Goal: Communication & Community: Share content

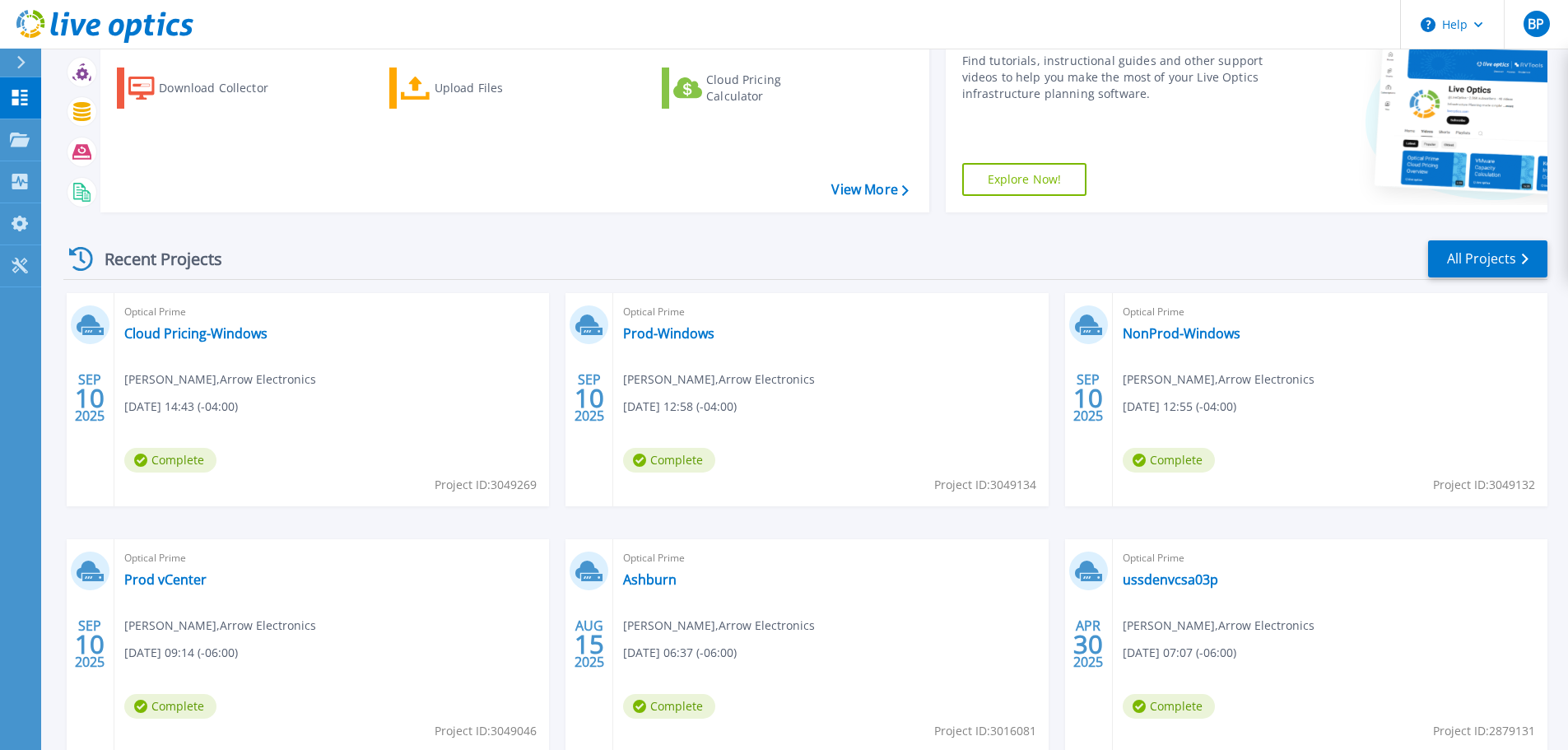
scroll to position [164, 0]
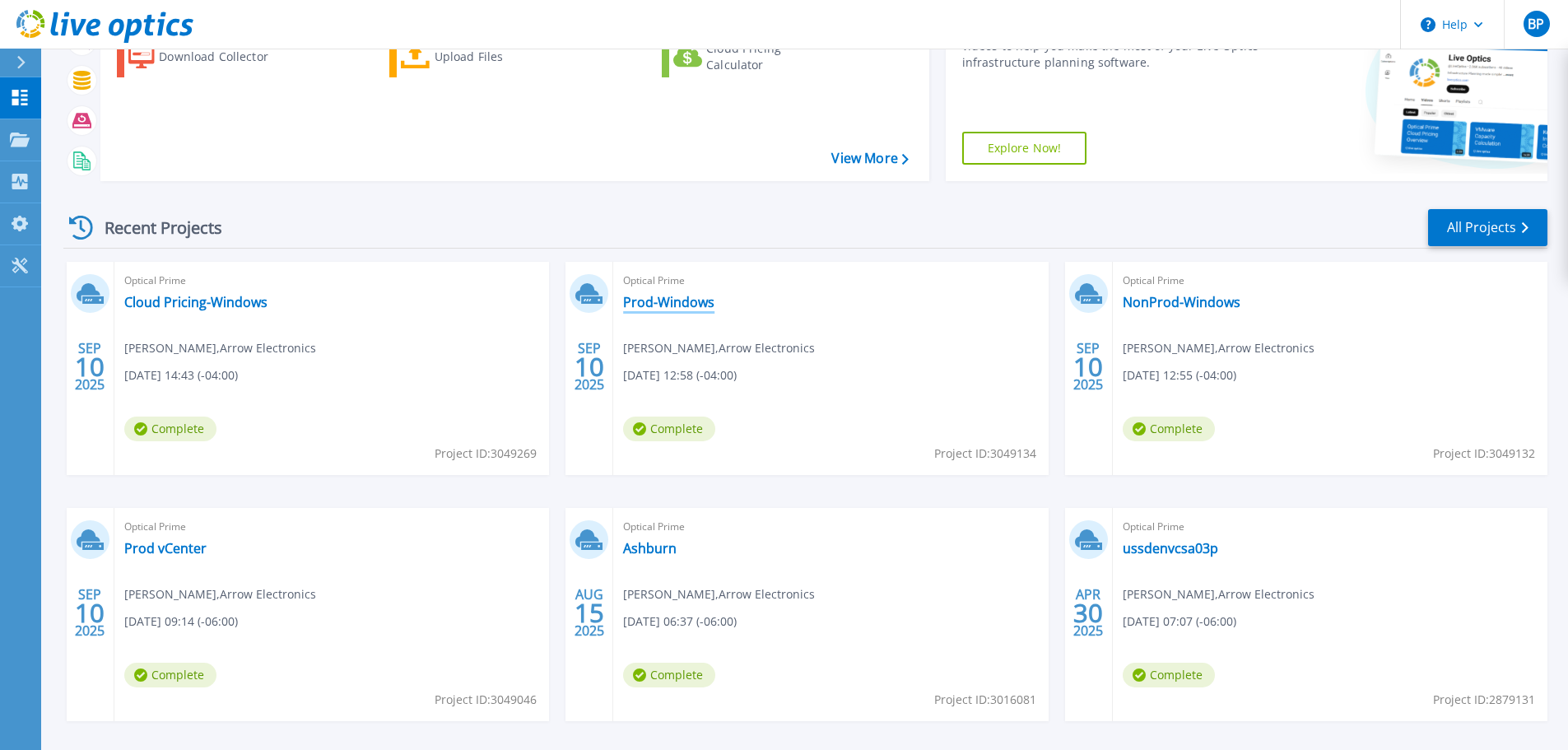
click at [656, 303] on link "Prod-Windows" at bounding box center [668, 301] width 92 height 16
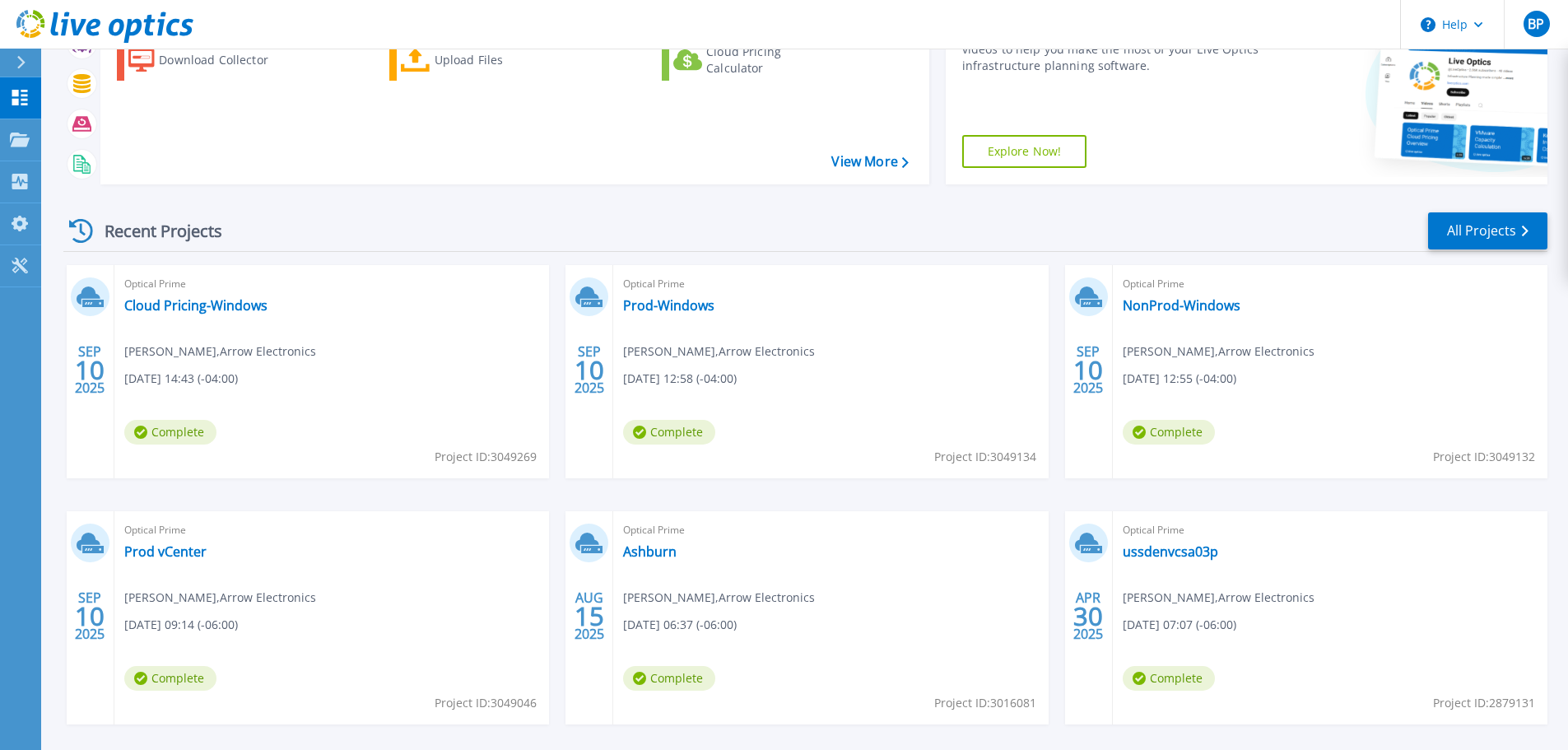
scroll to position [164, 0]
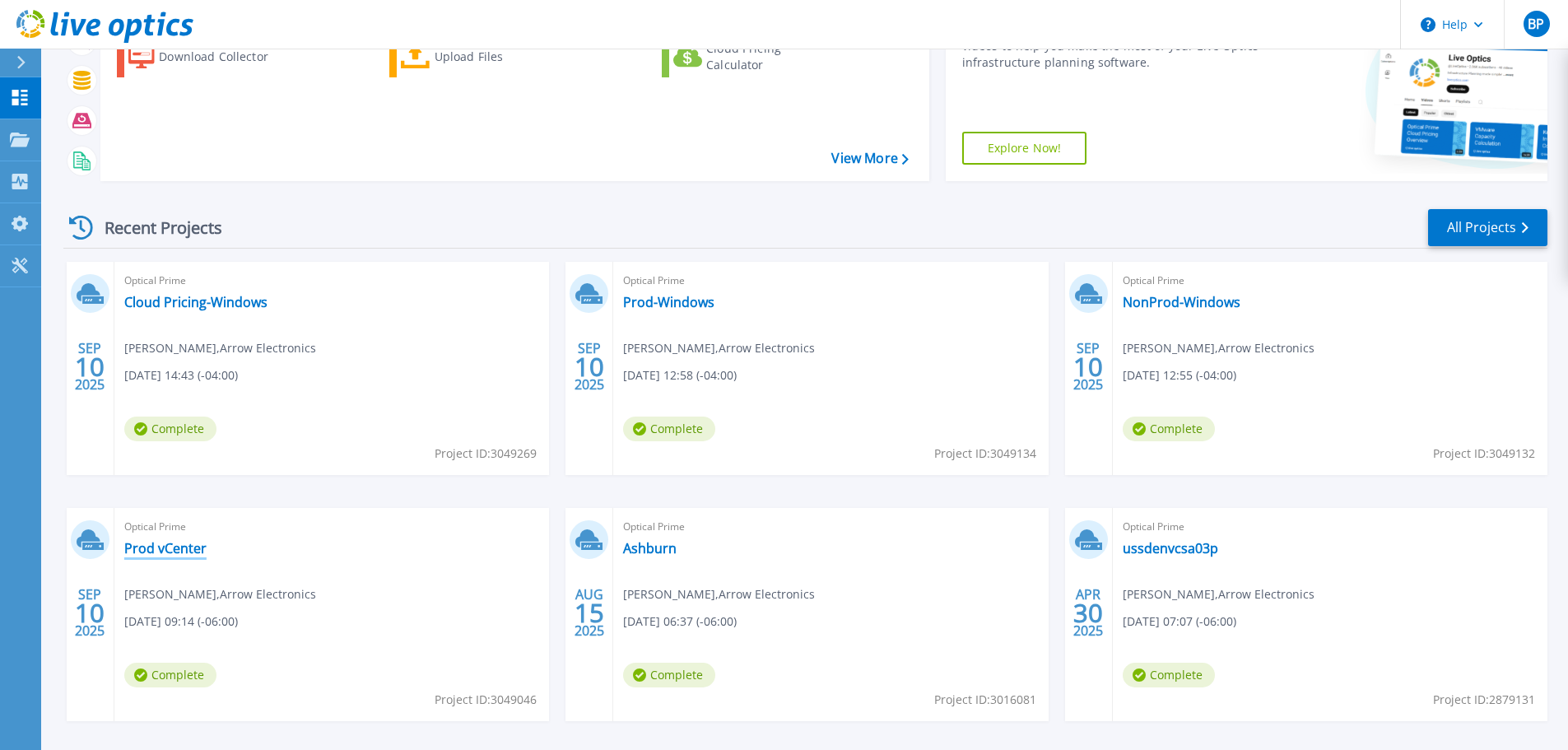
click at [163, 549] on link "Prod vCenter" at bounding box center [165, 547] width 82 height 16
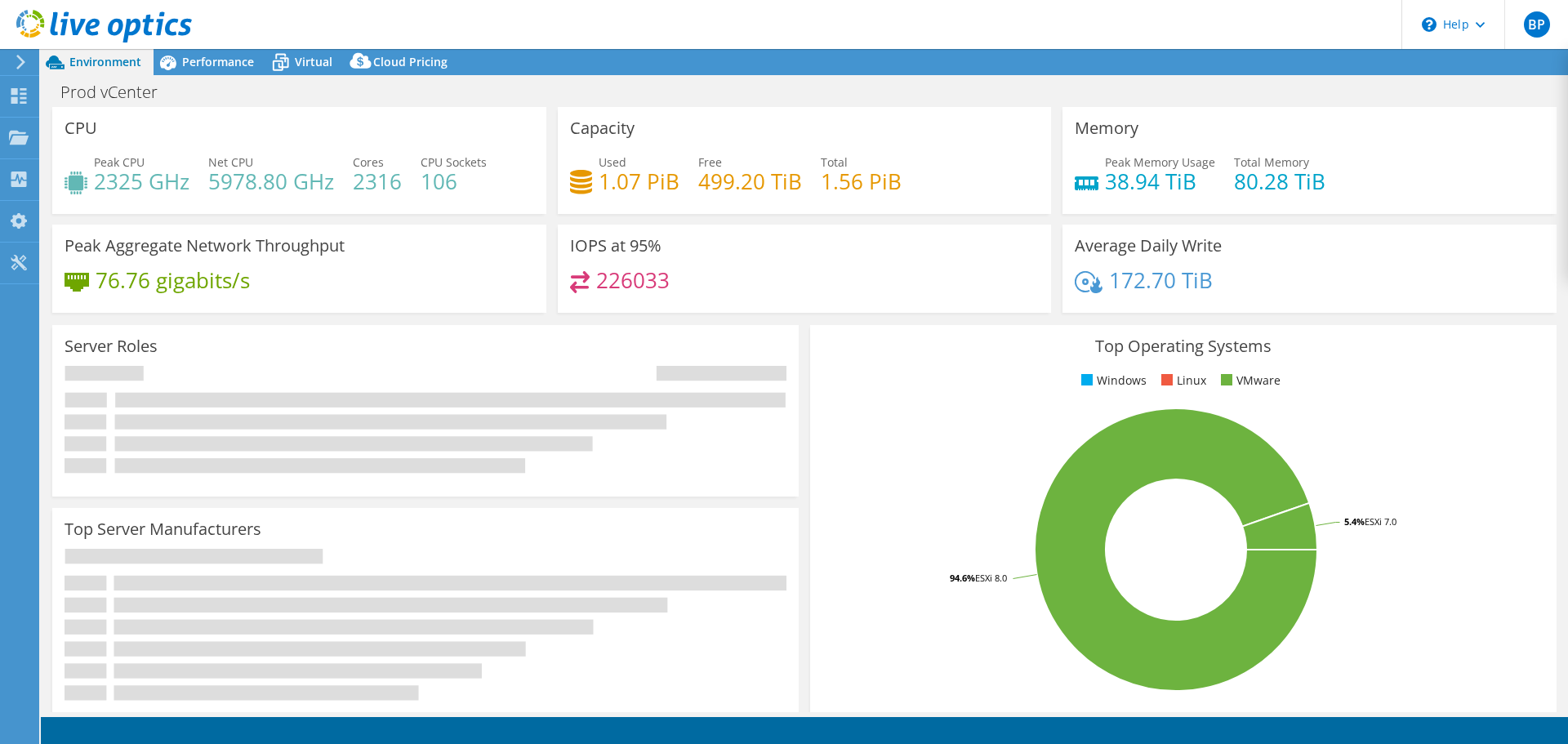
select select "USD"
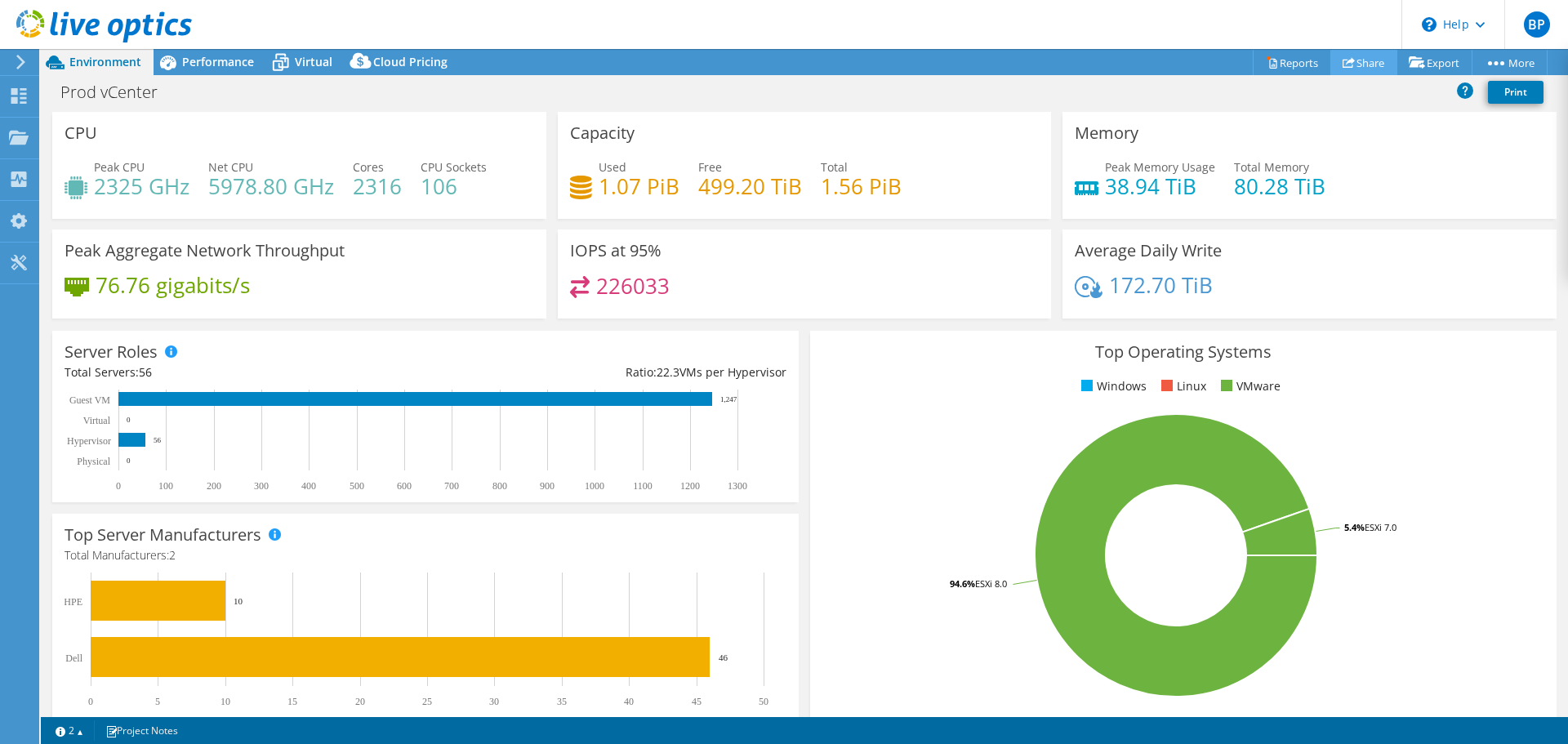
click at [1348, 59] on link "Share" at bounding box center [1364, 62] width 67 height 25
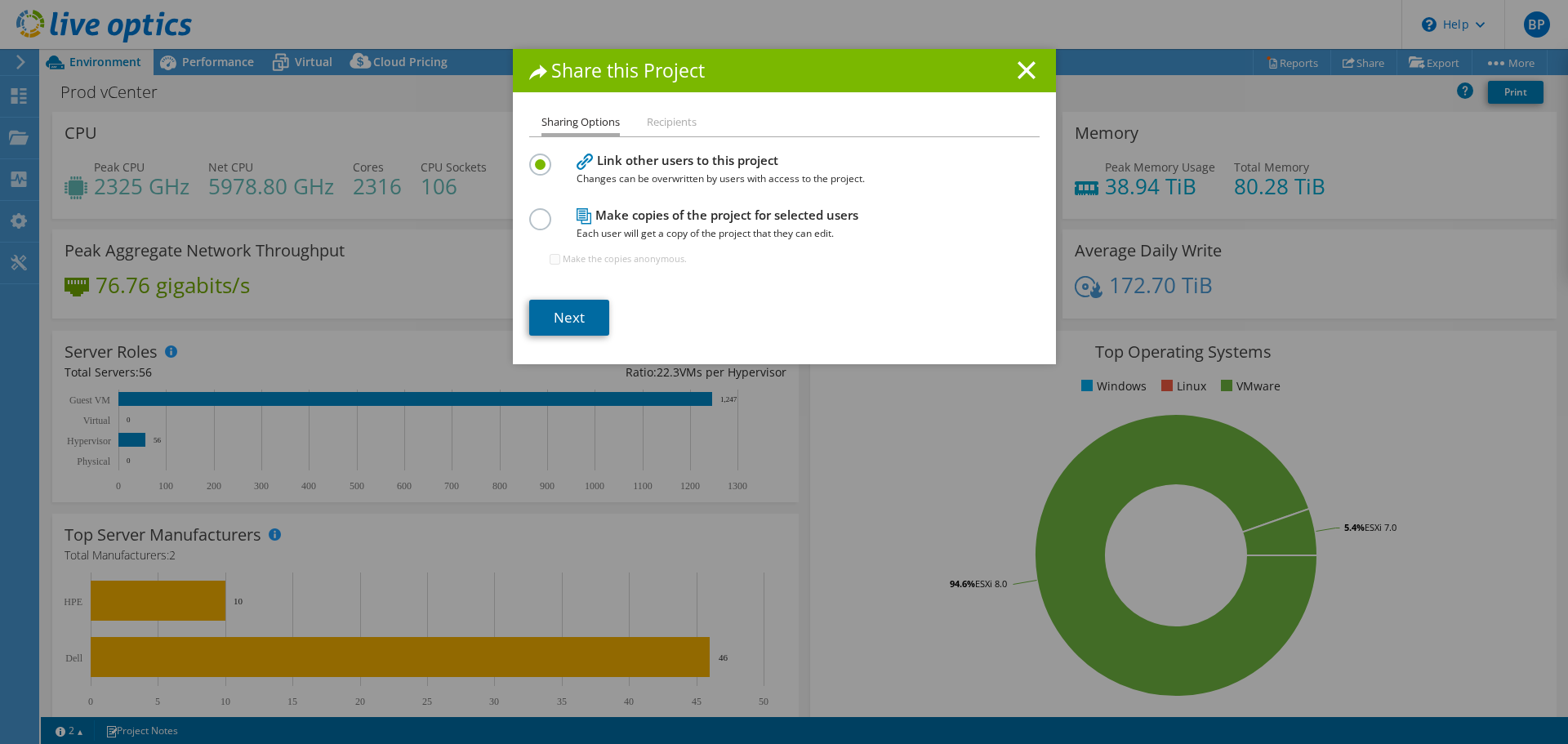
click at [551, 305] on link "Next" at bounding box center [569, 318] width 80 height 36
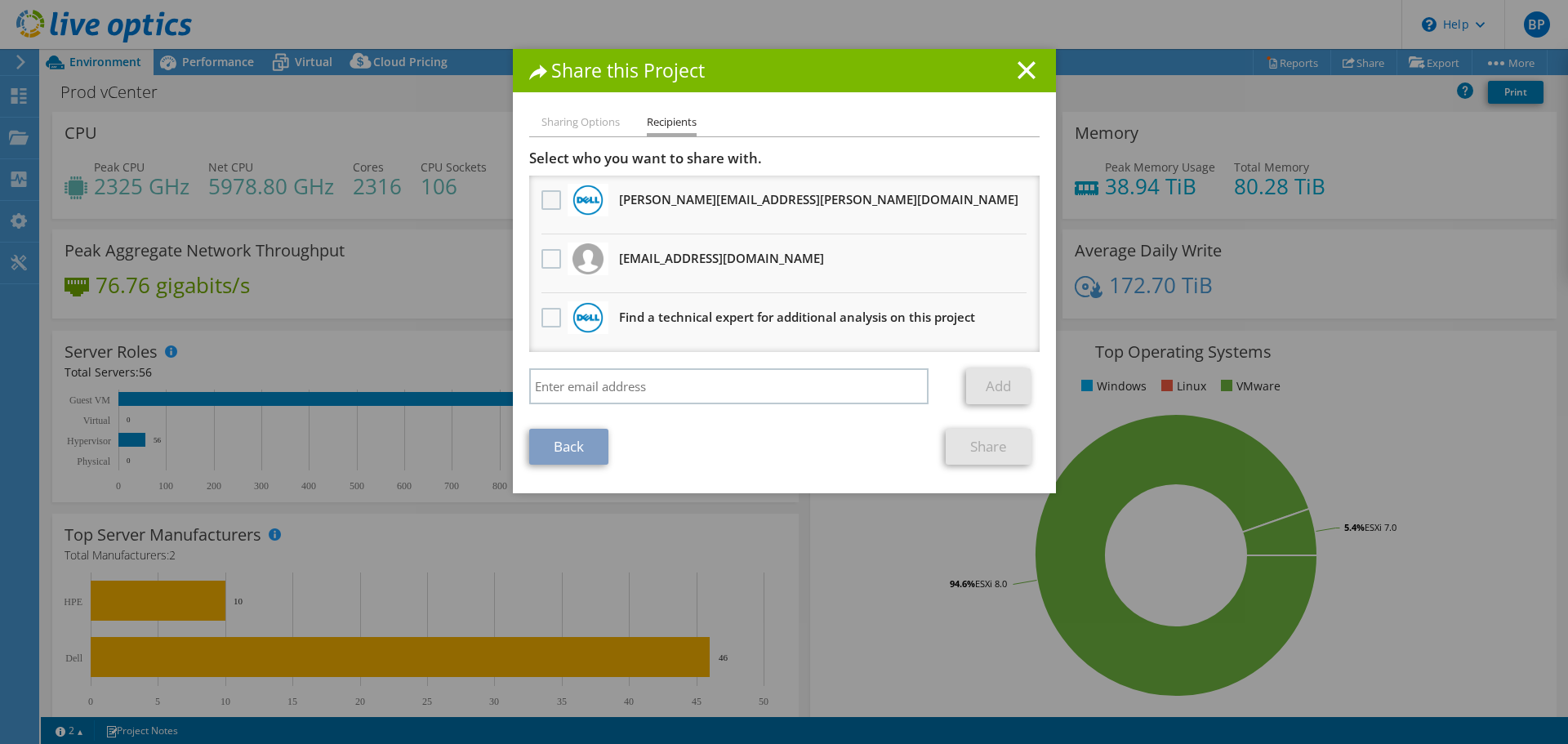
click at [545, 196] on label at bounding box center [553, 200] width 24 height 19
click at [0, 0] on input "checkbox" at bounding box center [0, 0] width 0 height 0
click at [971, 441] on link "Share" at bounding box center [989, 447] width 86 height 36
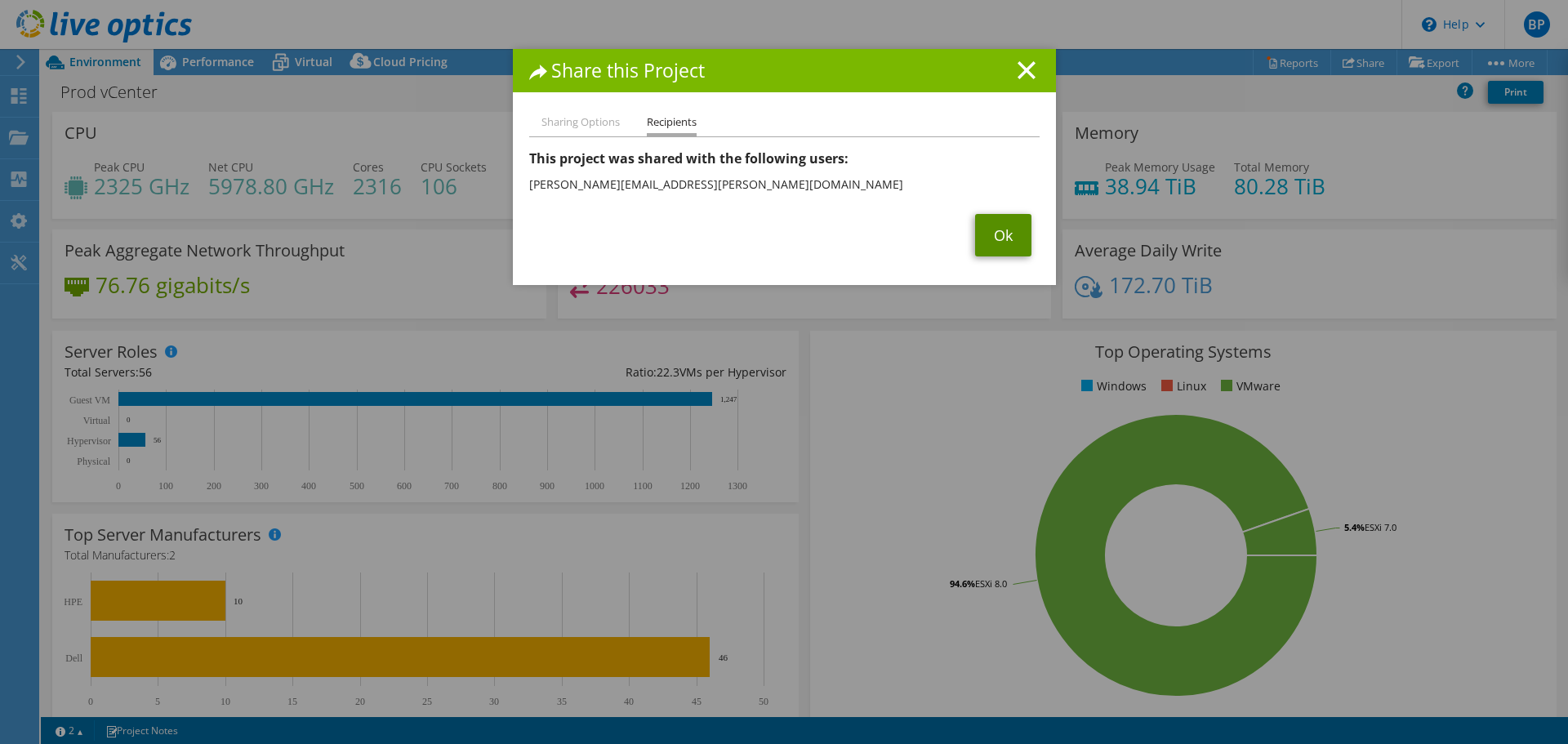
click at [999, 240] on link "Ok" at bounding box center [1003, 235] width 57 height 42
